Goal: Information Seeking & Learning: Learn about a topic

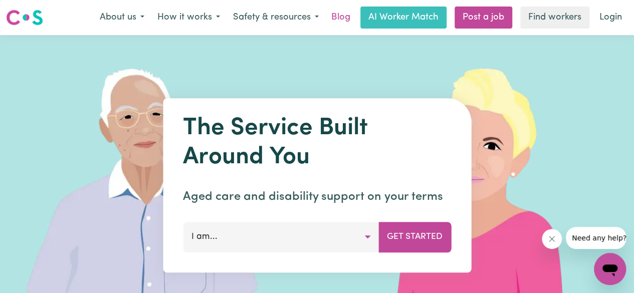
drag, startPoint x: 345, startPoint y: 15, endPoint x: 355, endPoint y: 28, distance: 16.4
click at [345, 15] on link "Blog" at bounding box center [340, 18] width 31 height 22
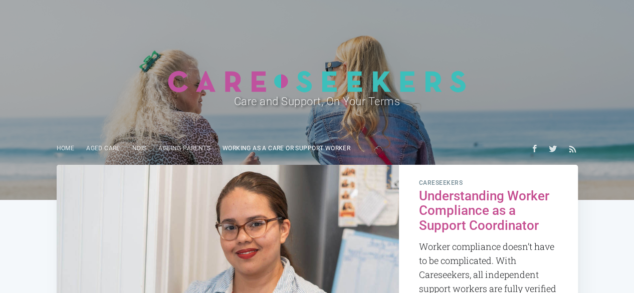
click at [230, 151] on link "Working as a care or support worker" at bounding box center [287, 149] width 140 height 20
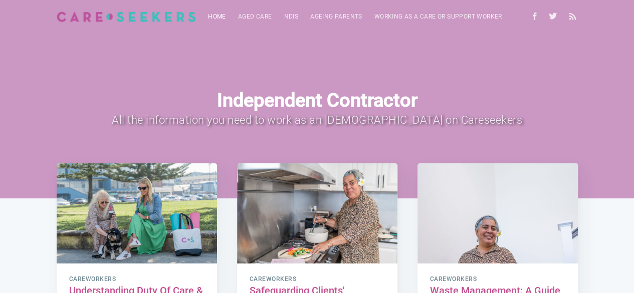
click at [217, 15] on link "Home" at bounding box center [217, 17] width 30 height 20
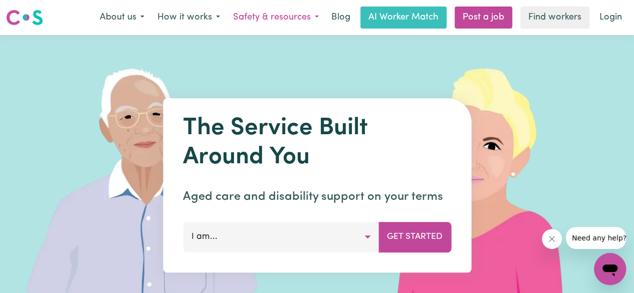
click at [311, 19] on button "Safety & resources" at bounding box center [276, 17] width 99 height 21
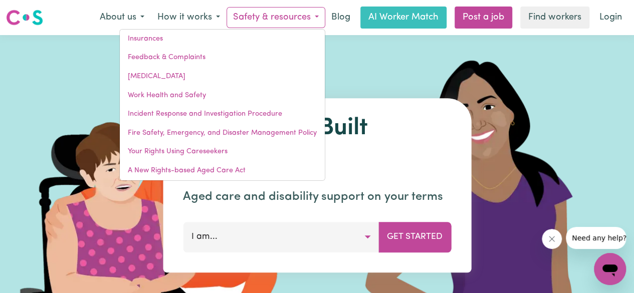
click at [312, 19] on button "Safety & resources" at bounding box center [276, 17] width 99 height 21
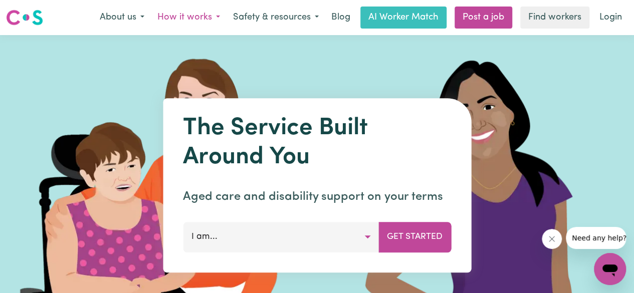
click at [221, 14] on button "How it works" at bounding box center [189, 17] width 76 height 21
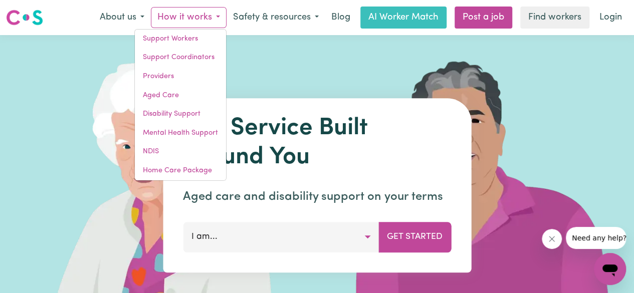
click at [219, 15] on button "How it works" at bounding box center [189, 17] width 76 height 21
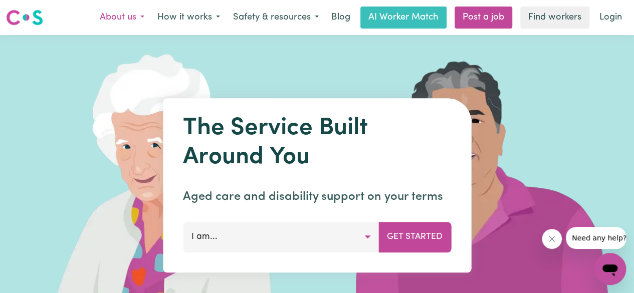
click at [136, 19] on button "About us" at bounding box center [122, 17] width 58 height 21
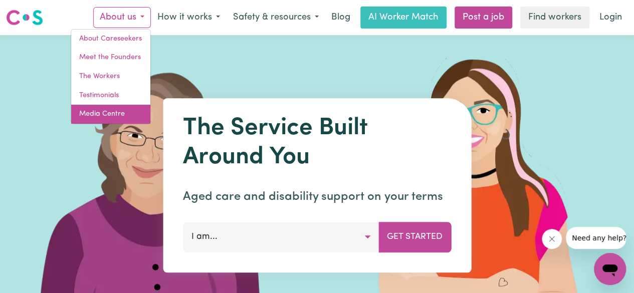
click at [106, 108] on link "Media Centre" at bounding box center [110, 114] width 79 height 19
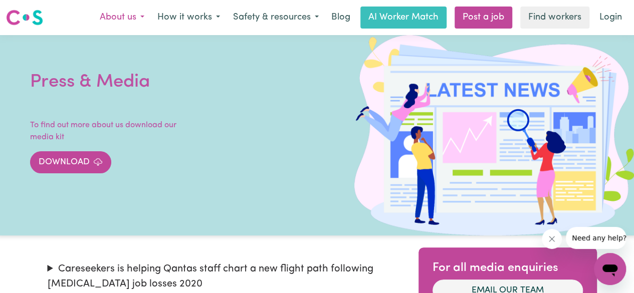
click at [136, 15] on button "About us" at bounding box center [122, 17] width 58 height 21
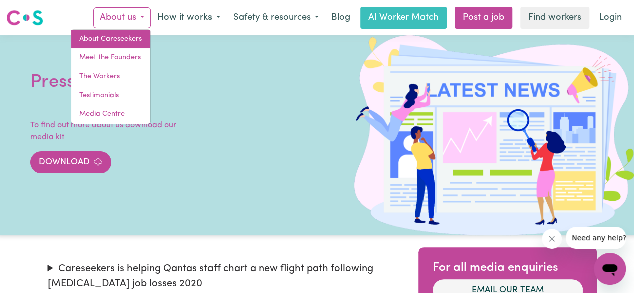
click at [109, 38] on link "About Careseekers" at bounding box center [110, 39] width 79 height 19
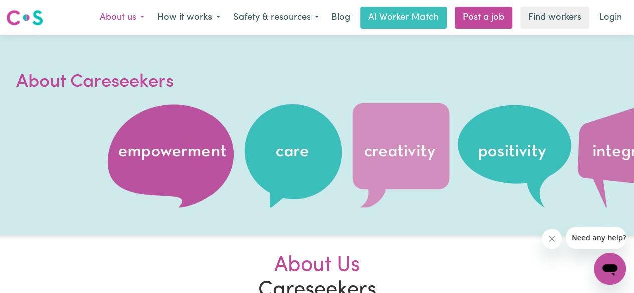
click at [143, 19] on button "About us" at bounding box center [122, 17] width 58 height 21
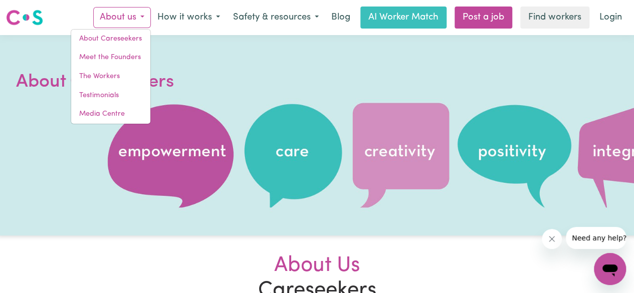
click at [139, 18] on button "About us" at bounding box center [122, 17] width 58 height 21
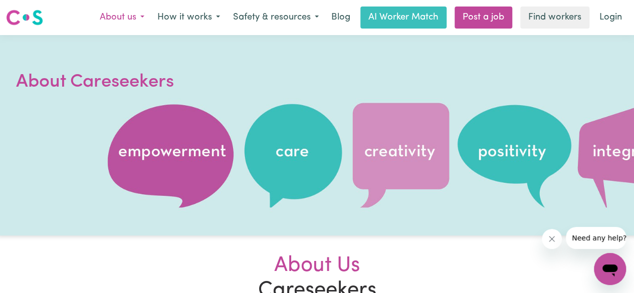
click at [134, 19] on button "About us" at bounding box center [122, 17] width 58 height 21
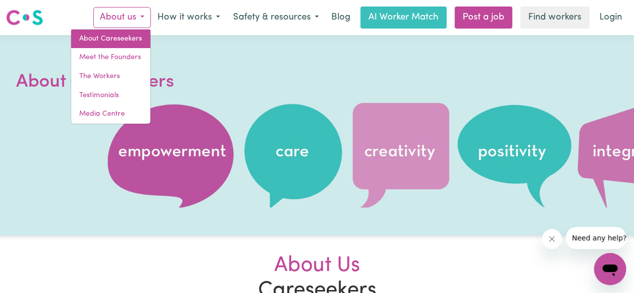
click at [133, 40] on link "About Careseekers" at bounding box center [110, 39] width 79 height 19
click at [101, 39] on link "About Careseekers" at bounding box center [110, 39] width 79 height 19
click at [101, 38] on link "About Careseekers" at bounding box center [110, 39] width 79 height 19
click at [205, 43] on div at bounding box center [317, 135] width 634 height 201
